Goal: Navigation & Orientation: Find specific page/section

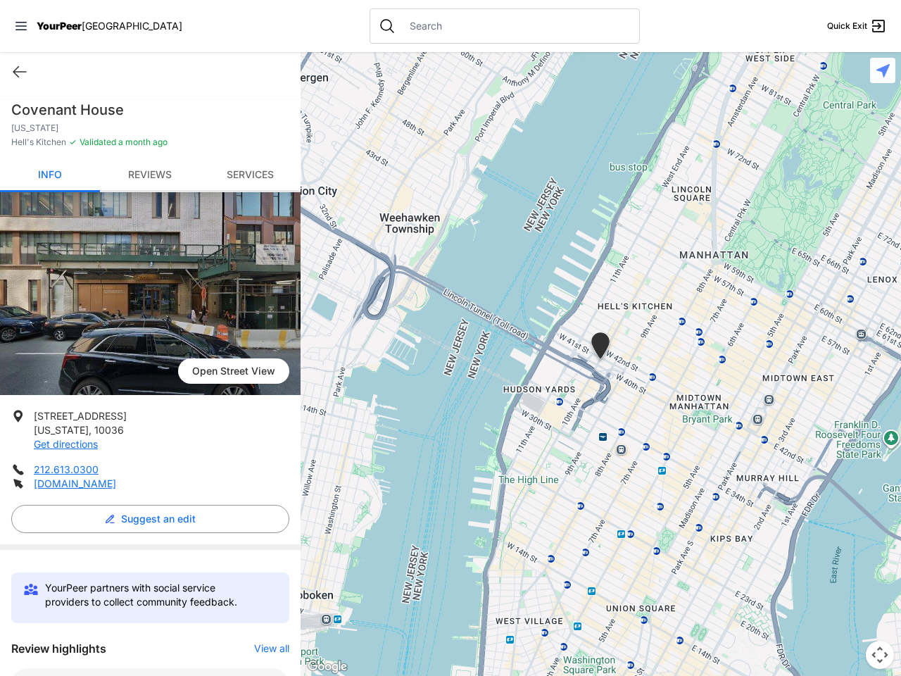
click at [21, 26] on icon at bounding box center [20, 26] width 11 height 8
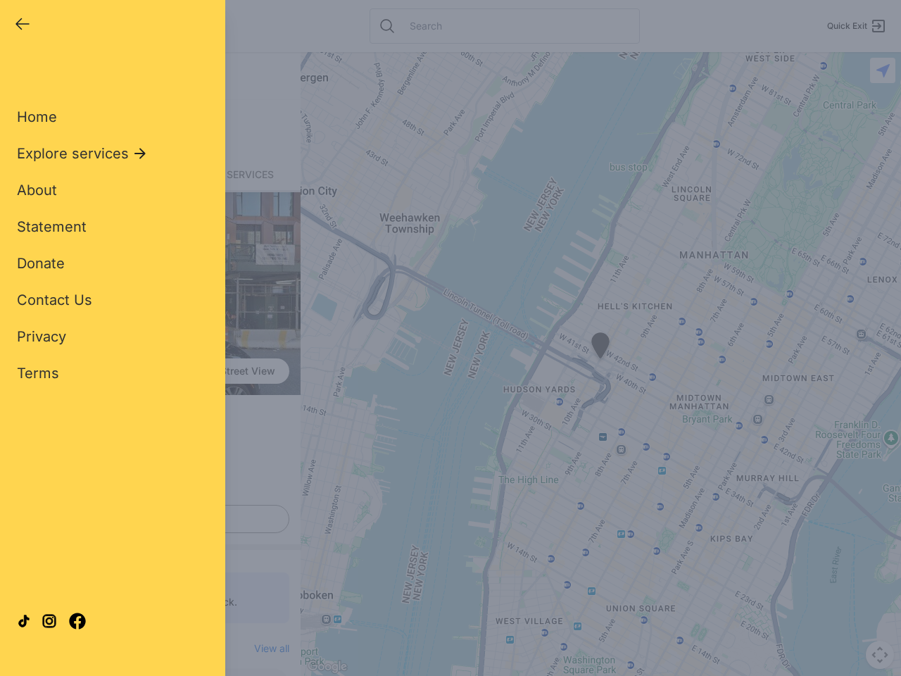
click at [20, 72] on div "Home Explore services About Statement Donate Contact Us Privacy Terms" at bounding box center [112, 222] width 191 height 321
click at [146, 519] on div "Single Adult Families Soup Kitchen Food Pantry Toiletries Restrooms Showers Lau…" at bounding box center [112, 322] width 191 height 521
click at [265, 648] on div "Close panel YourPeer [GEOGRAPHIC_DATA] Quick Exit Single Adult Families Soup Ki…" at bounding box center [450, 338] width 901 height 676
click at [600, 364] on div "Close panel YourPeer [GEOGRAPHIC_DATA] Quick Exit Single Adult Families Soup Ki…" at bounding box center [450, 338] width 901 height 676
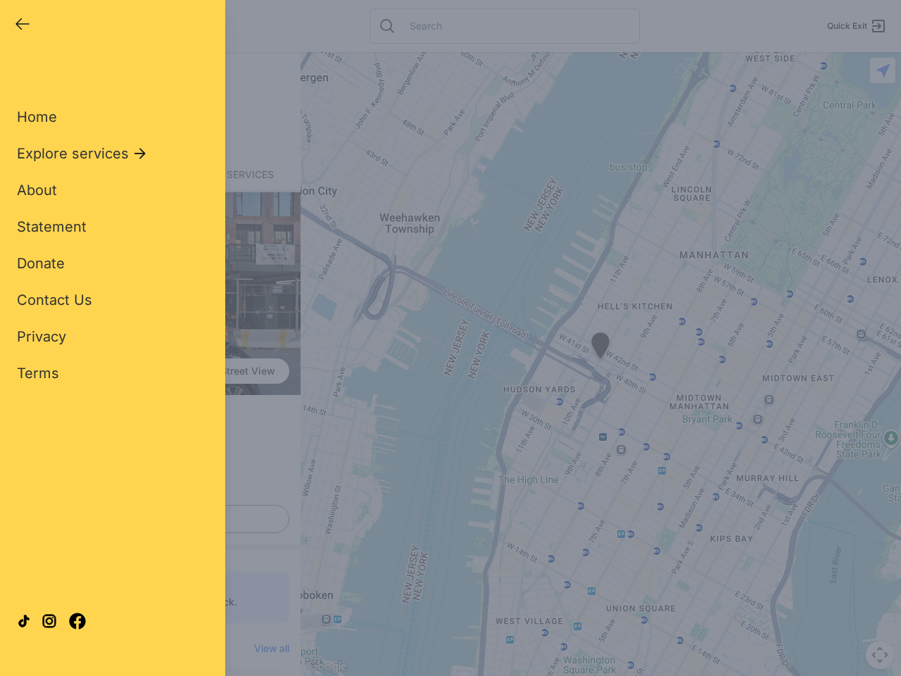
click at [600, 364] on div "Close panel YourPeer [GEOGRAPHIC_DATA] Quick Exit Single Adult Families Soup Ki…" at bounding box center [450, 338] width 901 height 676
click at [600, 348] on div "Close panel YourPeer [GEOGRAPHIC_DATA] Quick Exit Single Adult Families Soup Ki…" at bounding box center [450, 338] width 901 height 676
click at [880, 655] on div "Close panel YourPeer [GEOGRAPHIC_DATA] Quick Exit Single Adult Families Soup Ki…" at bounding box center [450, 338] width 901 height 676
click at [883, 70] on div "Close panel YourPeer [GEOGRAPHIC_DATA] Quick Exit Single Adult Families Soup Ki…" at bounding box center [450, 338] width 901 height 676
